Goal: Information Seeking & Learning: Check status

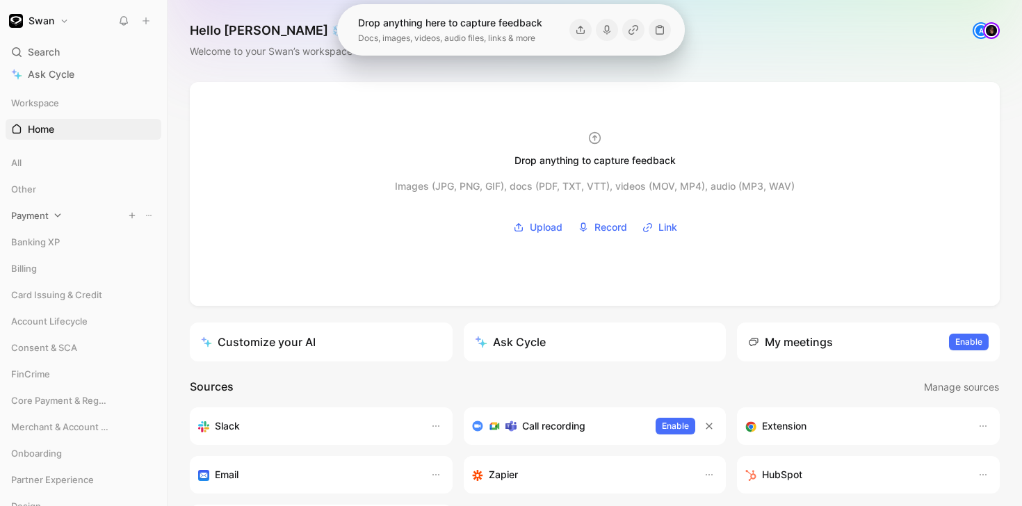
click at [90, 213] on div "Payment" at bounding box center [84, 215] width 156 height 21
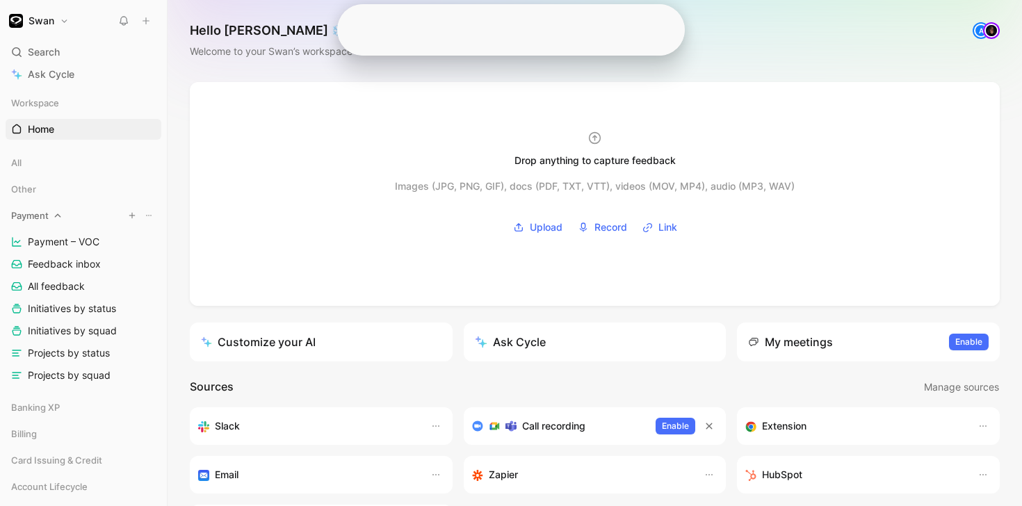
click at [52, 215] on div "Payment" at bounding box center [84, 215] width 156 height 21
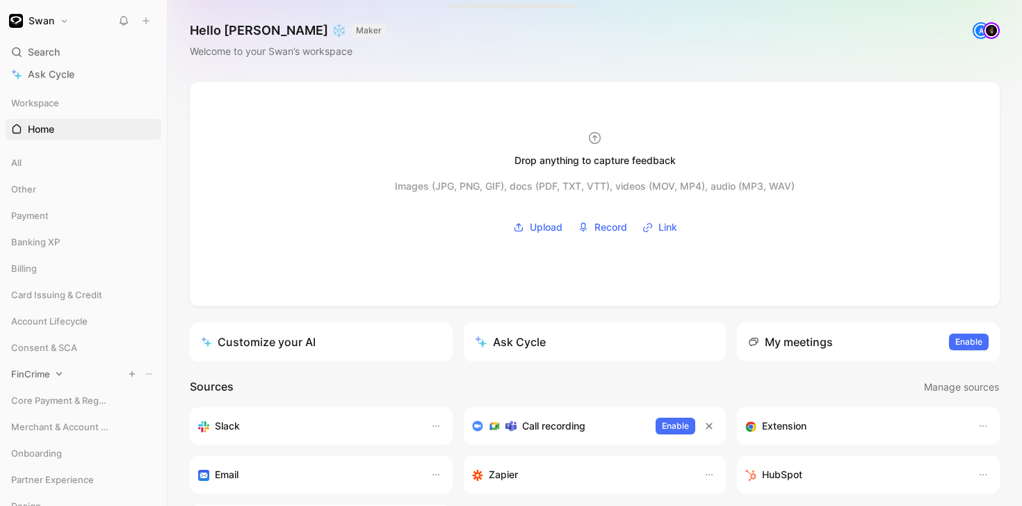
click at [31, 375] on span "FinCrime" at bounding box center [30, 374] width 39 height 14
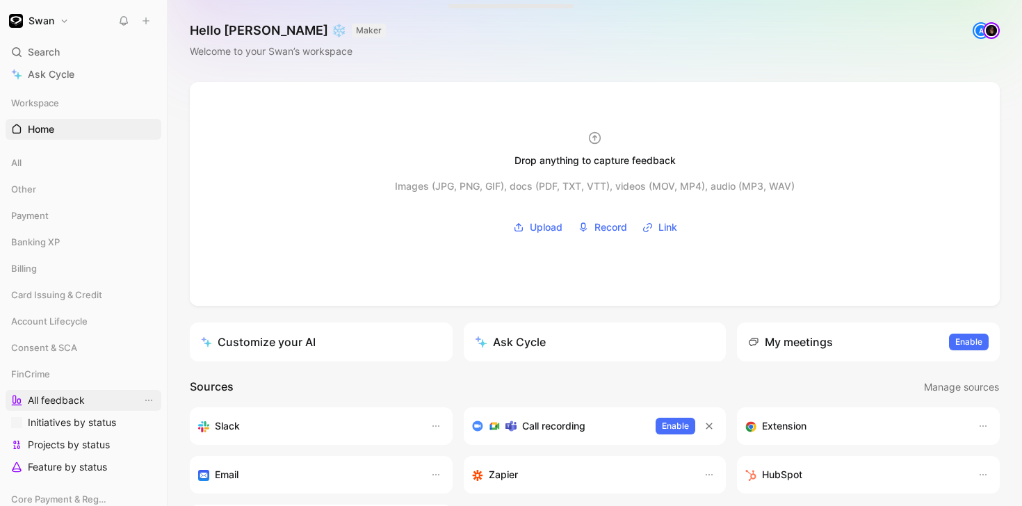
click at [64, 399] on span "All feedback" at bounding box center [56, 400] width 57 height 14
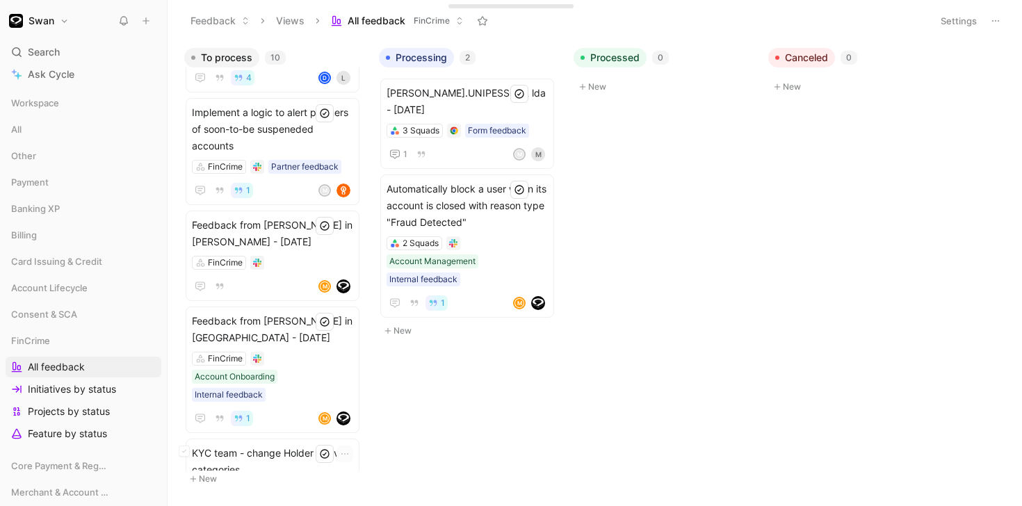
scroll to position [589, 0]
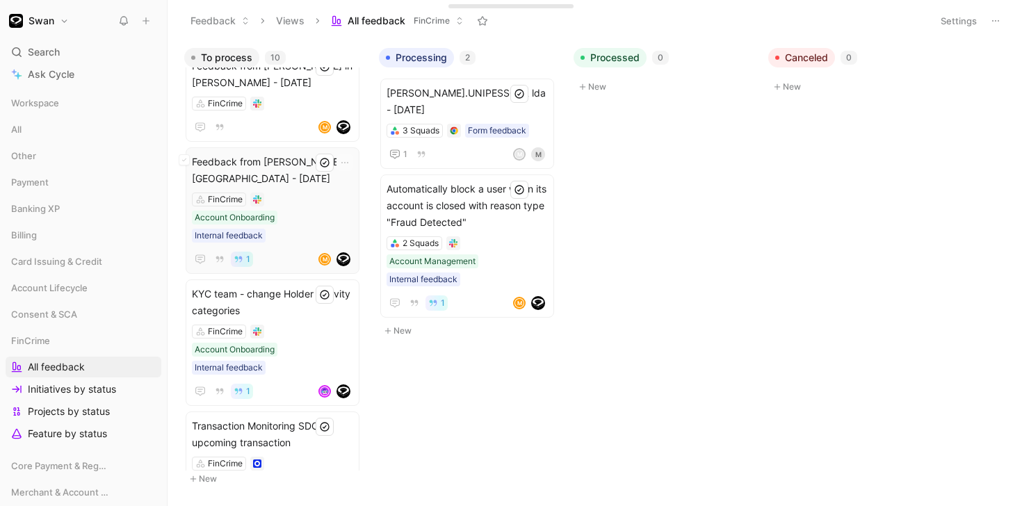
click at [230, 170] on span "Feedback from [PERSON_NAME] in [GEOGRAPHIC_DATA] - [DATE]" at bounding box center [272, 170] width 161 height 33
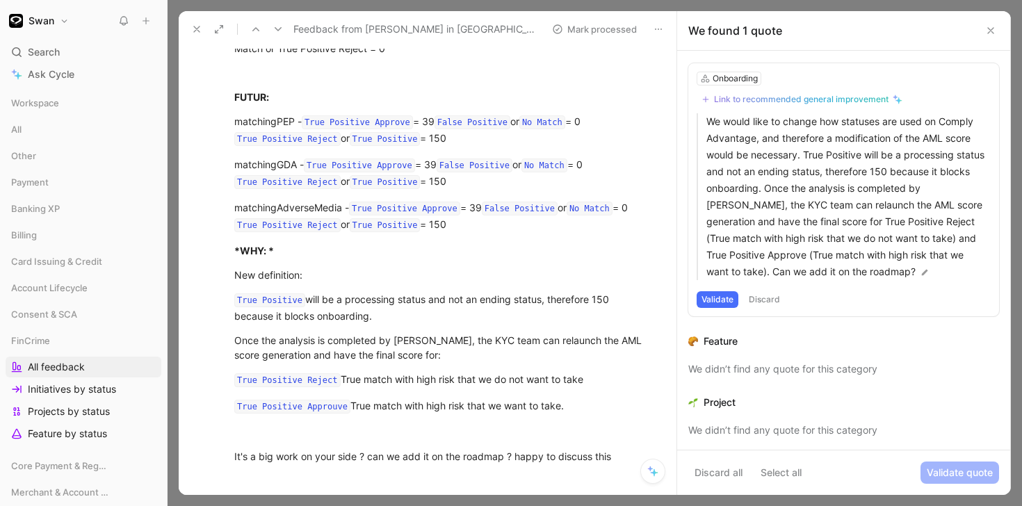
scroll to position [508, 0]
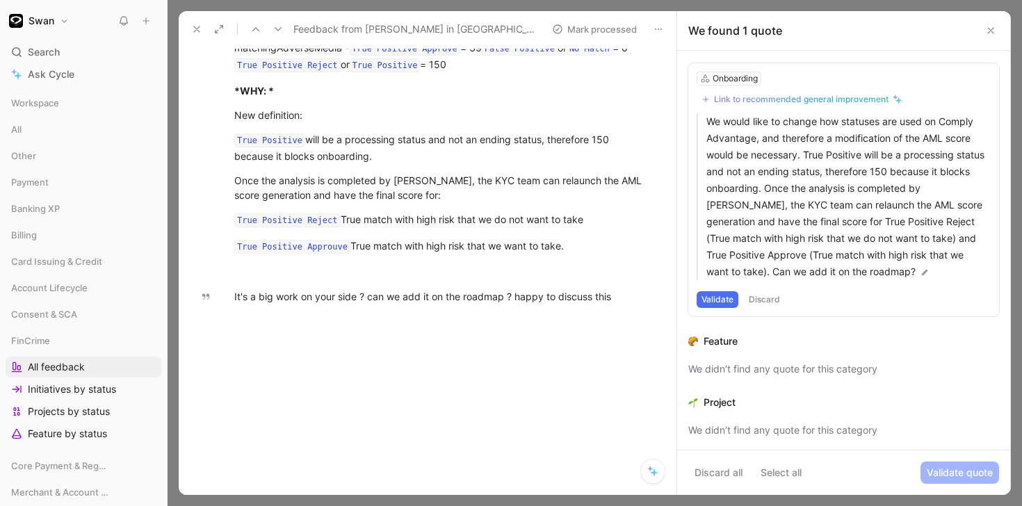
click at [992, 30] on icon at bounding box center [990, 30] width 11 height 11
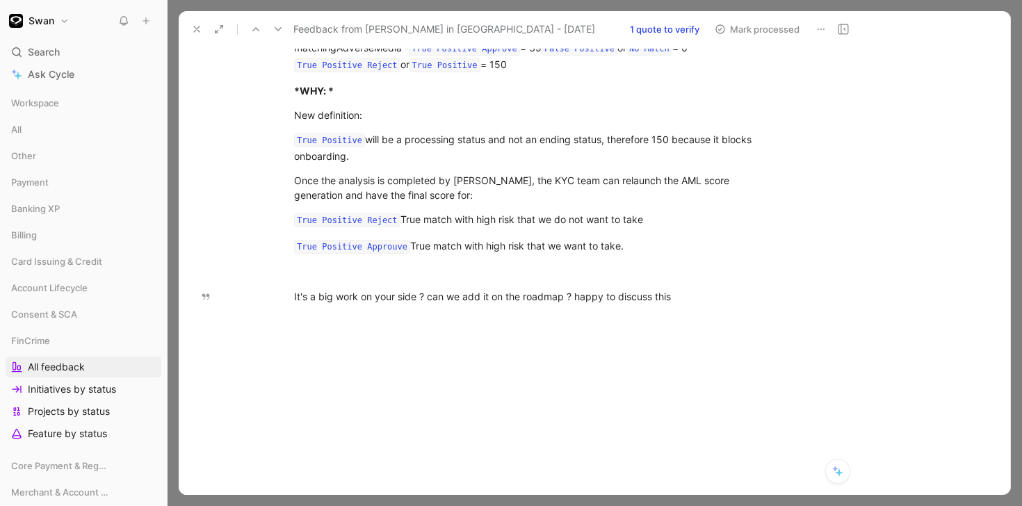
scroll to position [468, 0]
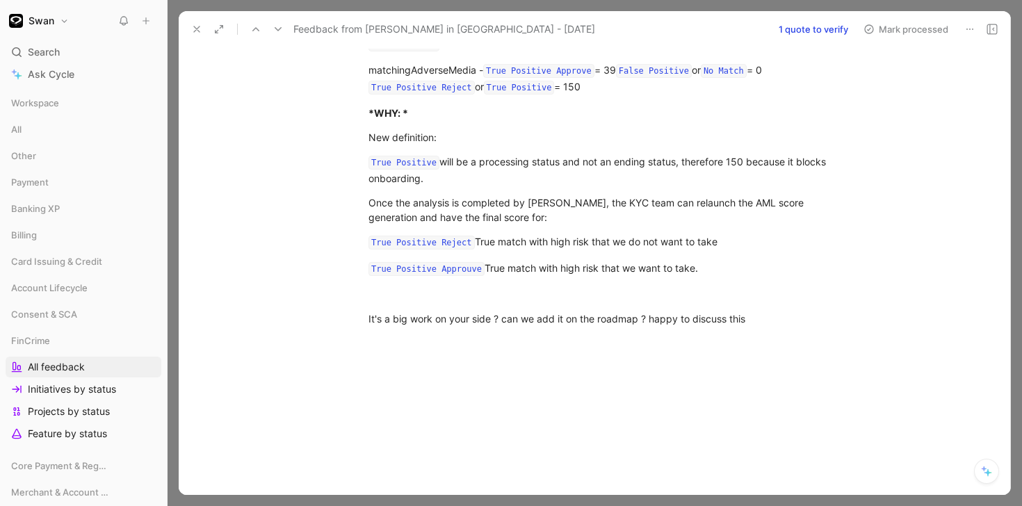
click at [195, 29] on icon at bounding box center [196, 29] width 11 height 11
